Goal: Task Accomplishment & Management: Complete application form

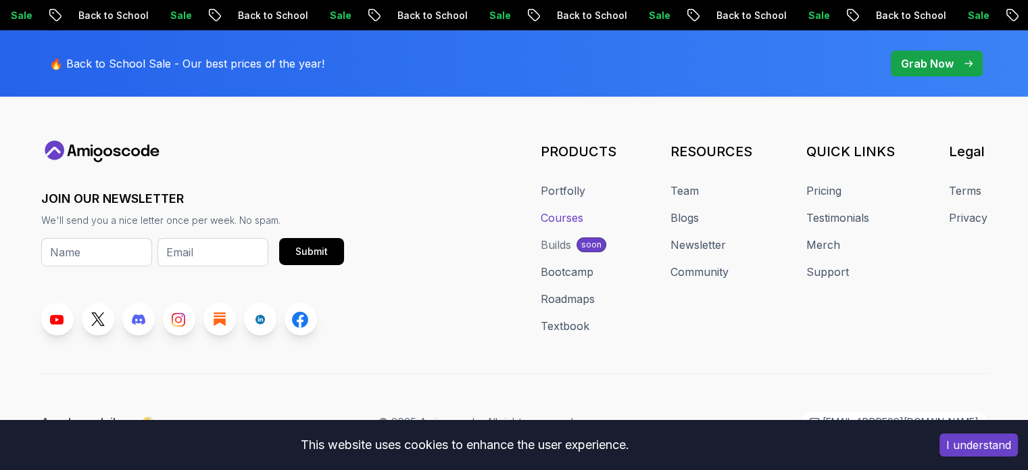
click at [565, 210] on link "Courses" at bounding box center [562, 218] width 43 height 16
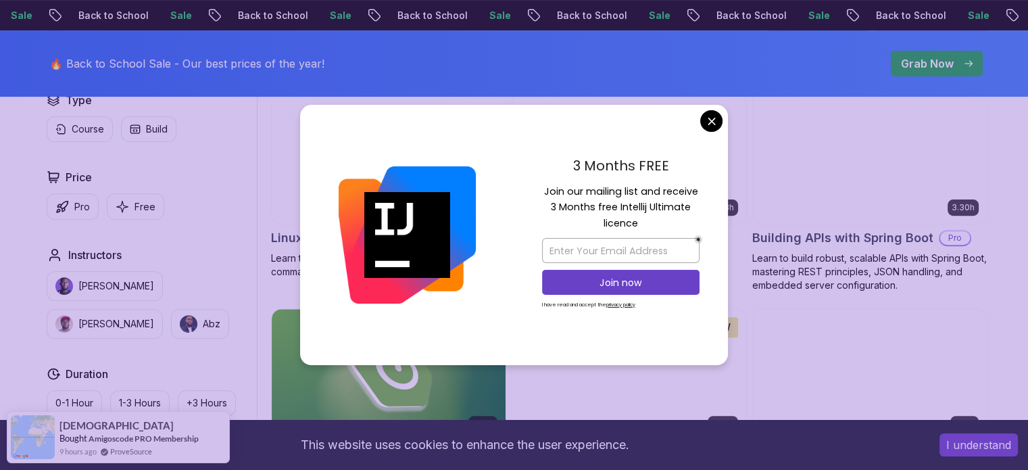
scroll to position [484, 0]
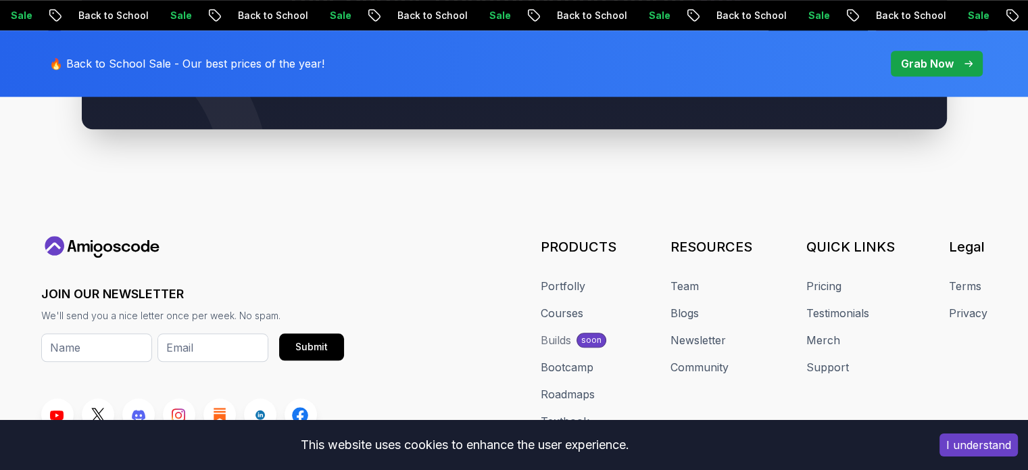
scroll to position [6538, 0]
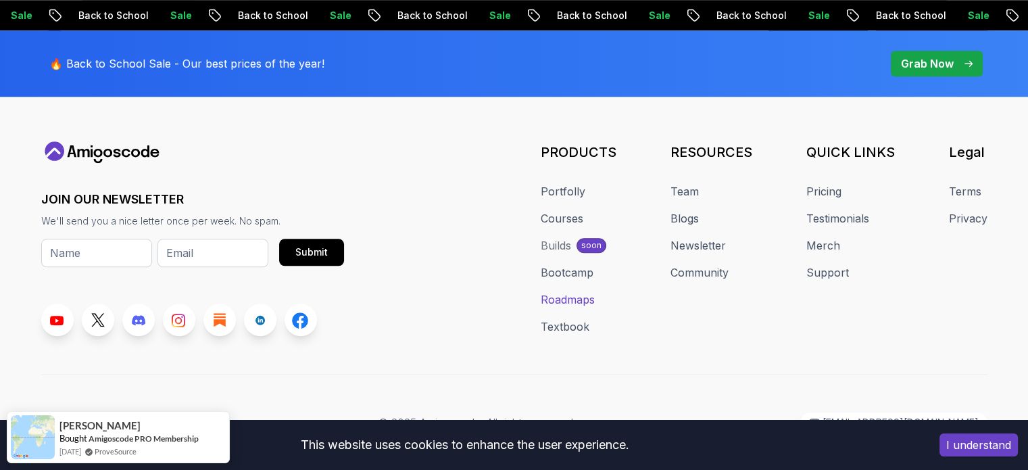
click at [573, 291] on link "Roadmaps" at bounding box center [568, 299] width 54 height 16
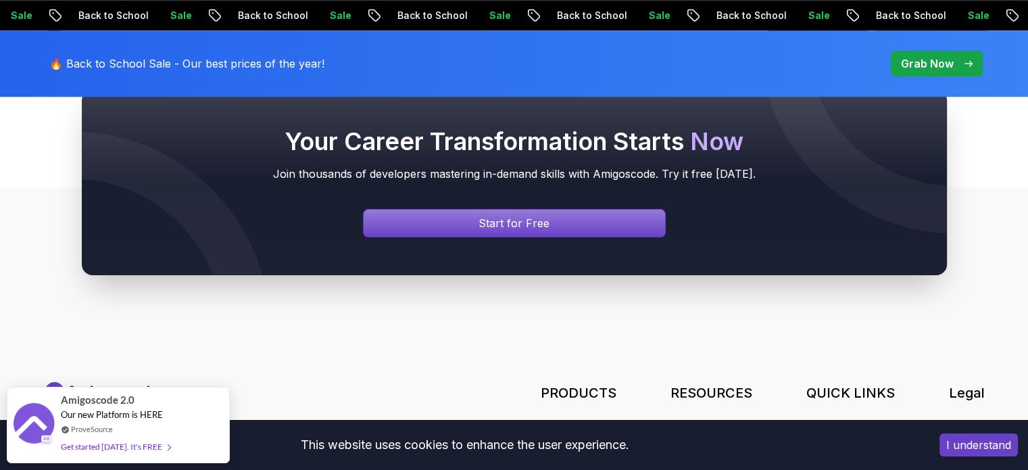
scroll to position [1568, 0]
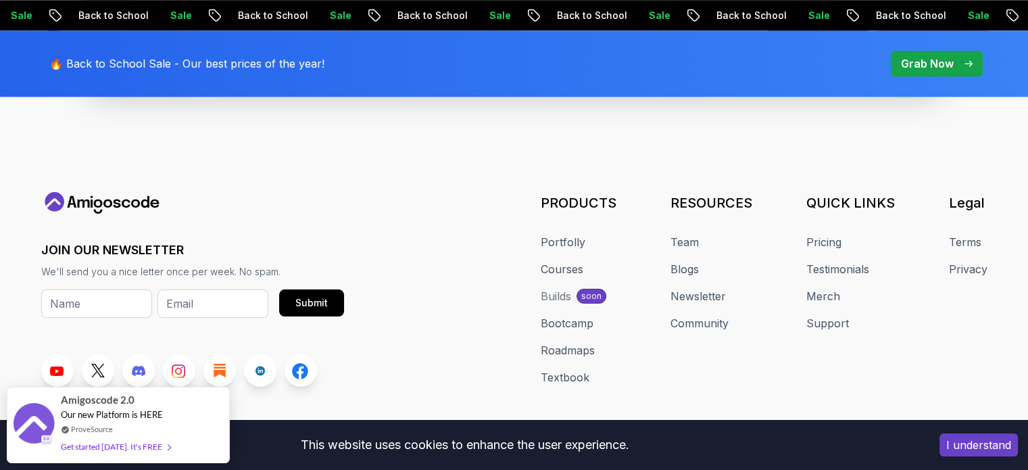
click at [565, 294] on div "Builds" at bounding box center [556, 296] width 30 height 16
click at [559, 245] on link "Portfolly" at bounding box center [563, 242] width 45 height 16
click at [852, 267] on link "Testimonials" at bounding box center [837, 269] width 63 height 16
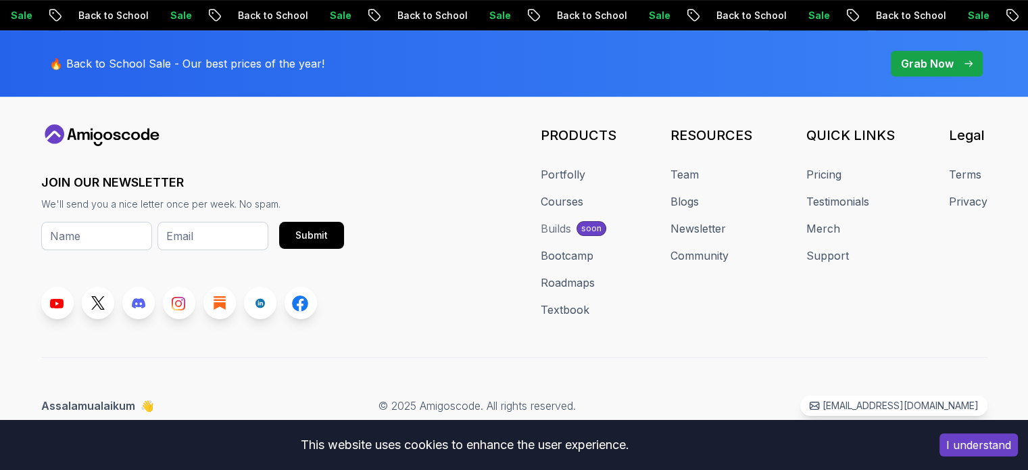
scroll to position [3626, 0]
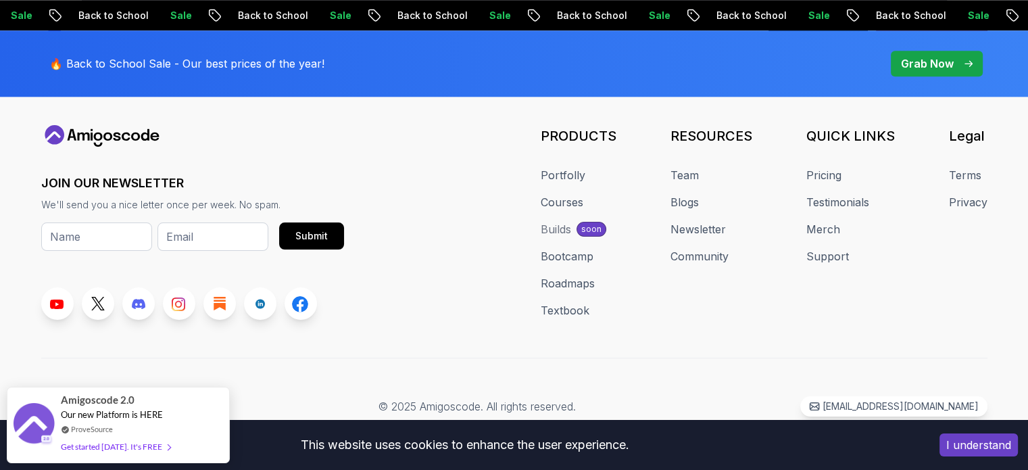
scroll to position [1634, 0]
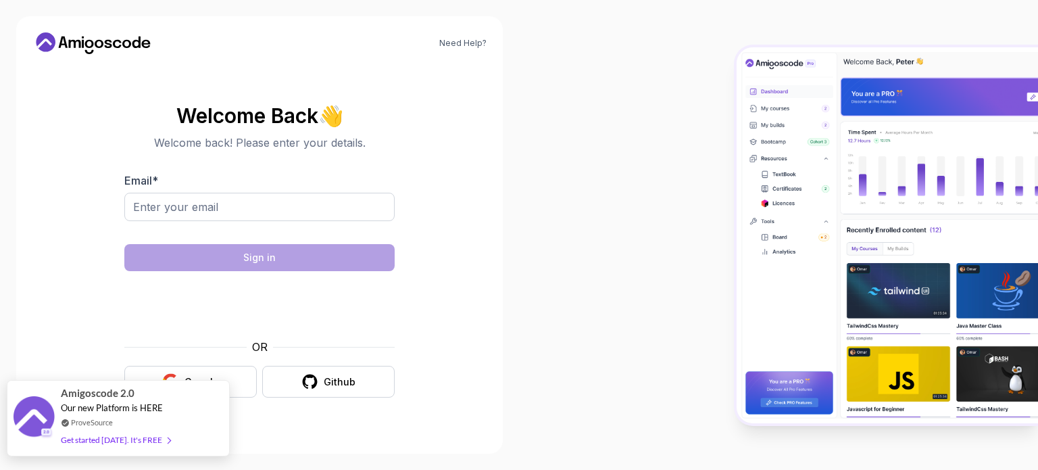
click at [140, 443] on div "Get started [DATE]. It's FREE" at bounding box center [116, 440] width 110 height 16
click at [206, 382] on div "Google" at bounding box center [202, 382] width 34 height 14
click at [230, 379] on button "Google" at bounding box center [190, 382] width 132 height 32
click at [778, 333] on img at bounding box center [887, 235] width 301 height 376
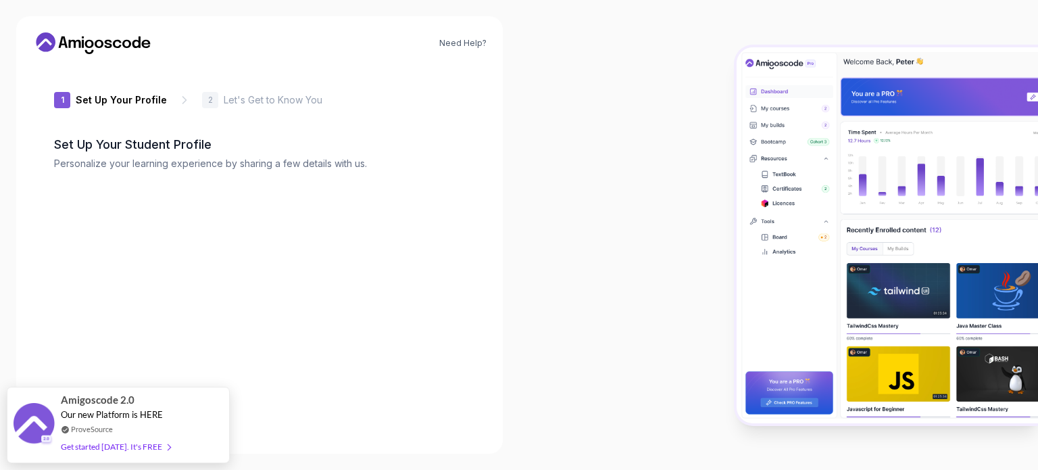
type input "quicksquirreld7dab"
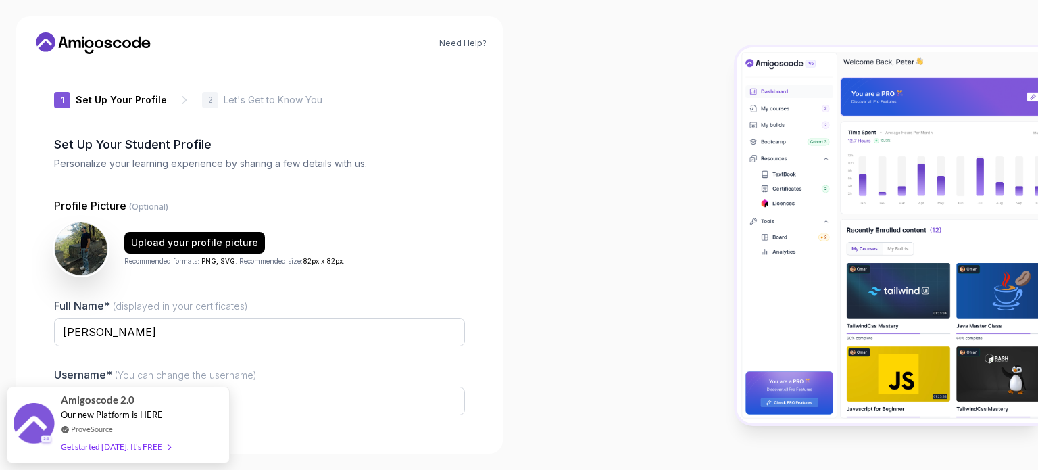
click at [333, 275] on div "Upload your profile picture Recommended formats: PNG, SVG . Recommended size: 8…" at bounding box center [259, 249] width 411 height 54
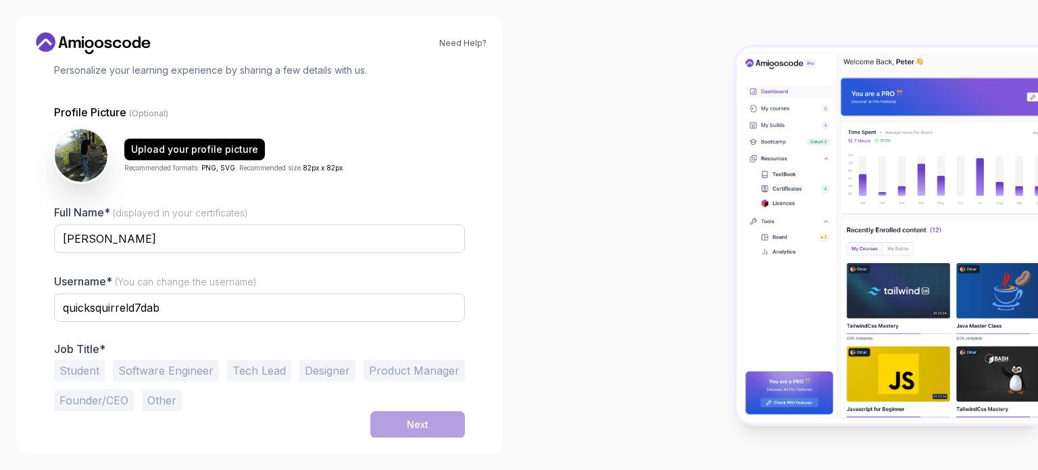
click at [87, 361] on button "Student" at bounding box center [79, 371] width 51 height 22
click at [408, 429] on div "Next" at bounding box center [418, 425] width 22 height 14
